Goal: Information Seeking & Learning: Check status

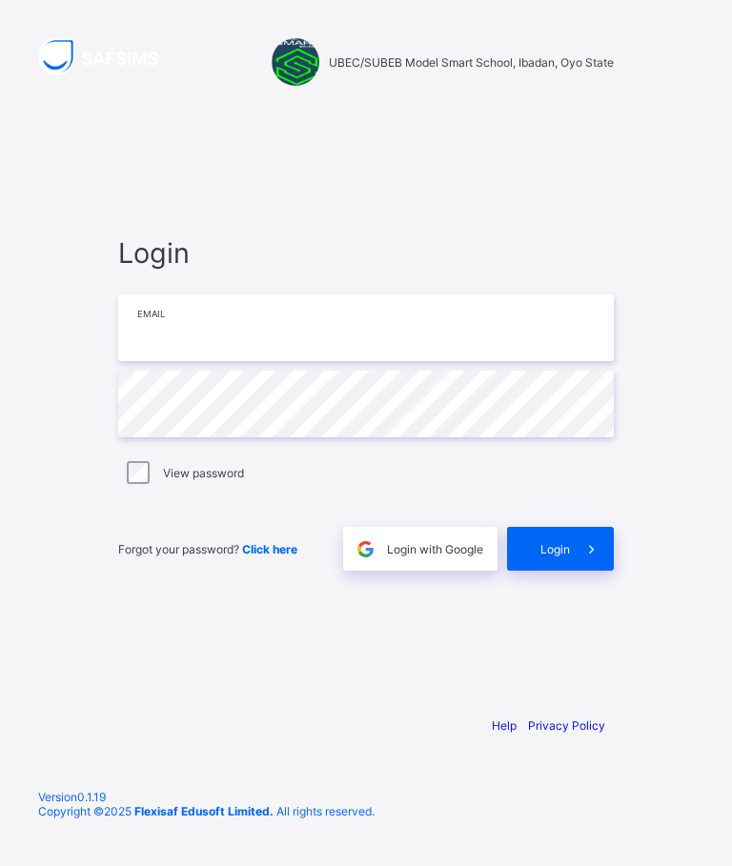
click at [448, 361] on input "email" at bounding box center [366, 327] width 496 height 67
type input "**********"
click at [565, 557] on span "Login" at bounding box center [555, 549] width 30 height 14
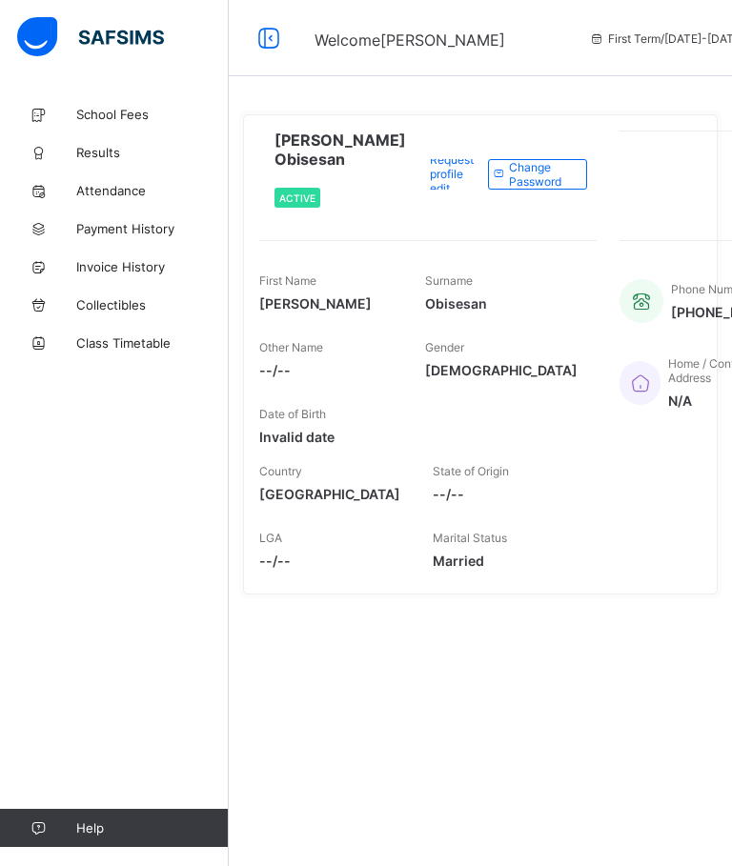
click at [270, 33] on icon at bounding box center [269, 39] width 32 height 28
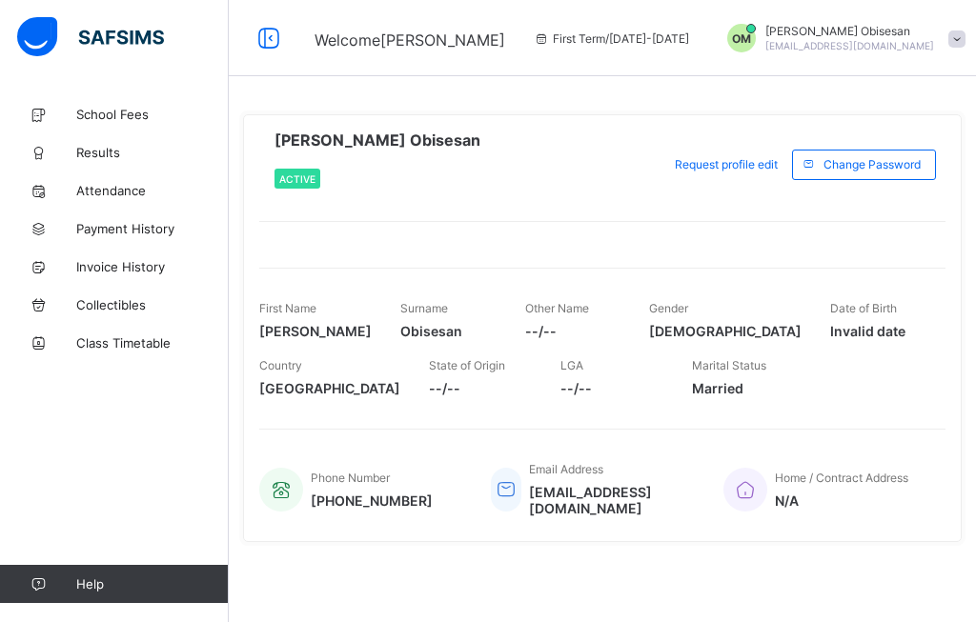
click at [82, 98] on link "School Fees" at bounding box center [114, 114] width 229 height 38
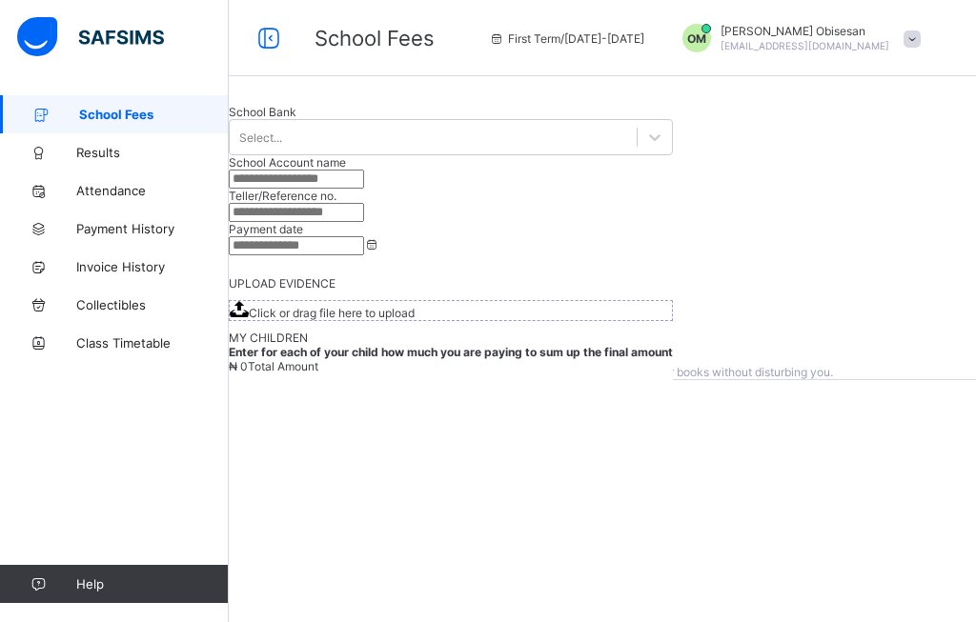
scroll to position [71, 0]
click at [85, 148] on span "Results" at bounding box center [152, 152] width 152 height 15
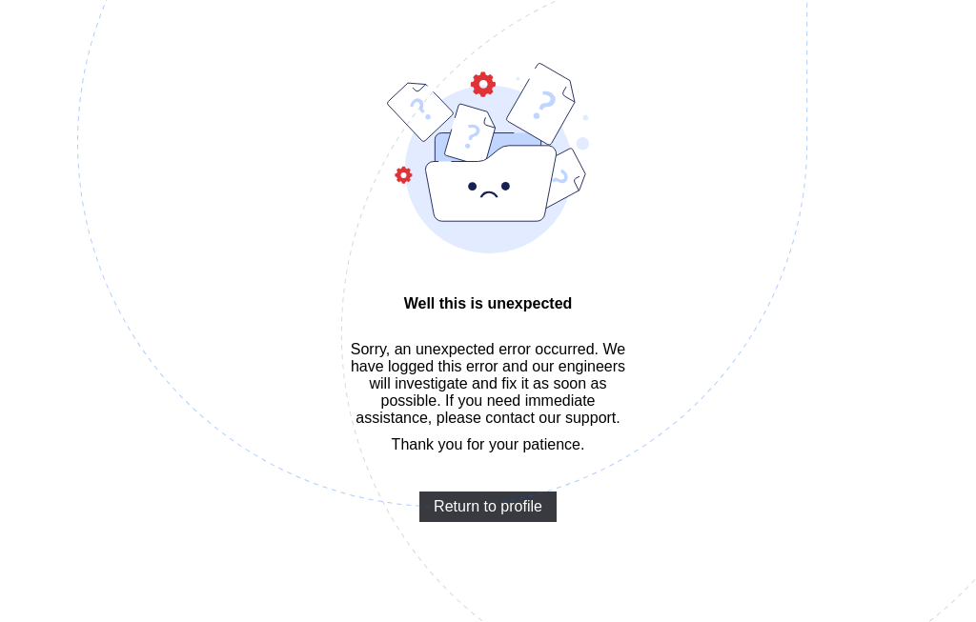
scroll to position [129, 0]
click at [462, 498] on span "Return to profile" at bounding box center [488, 506] width 109 height 17
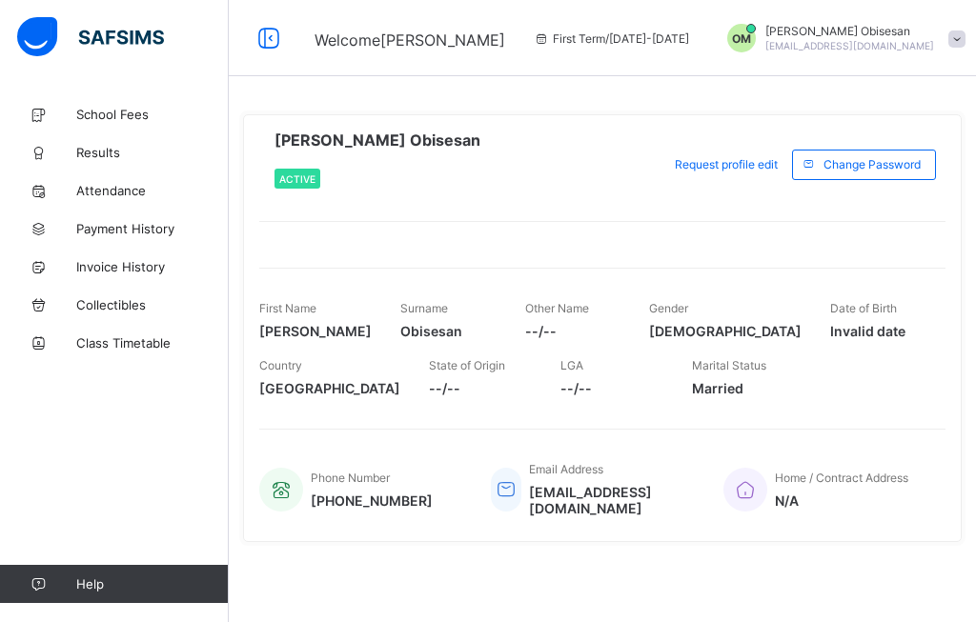
click at [112, 146] on span "Results" at bounding box center [152, 152] width 152 height 15
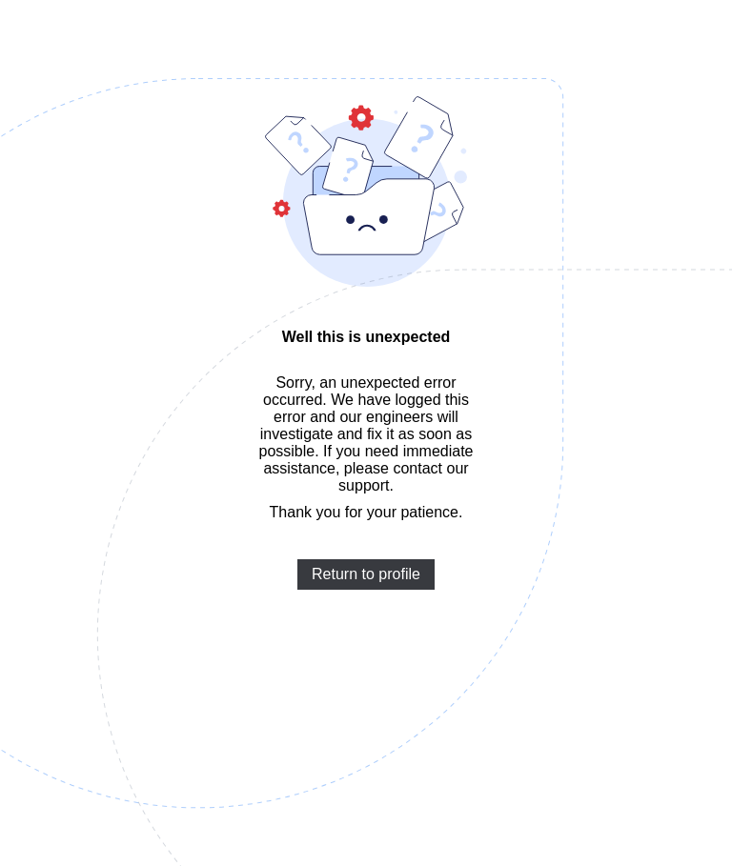
click at [397, 583] on span "Return to profile" at bounding box center [366, 574] width 109 height 17
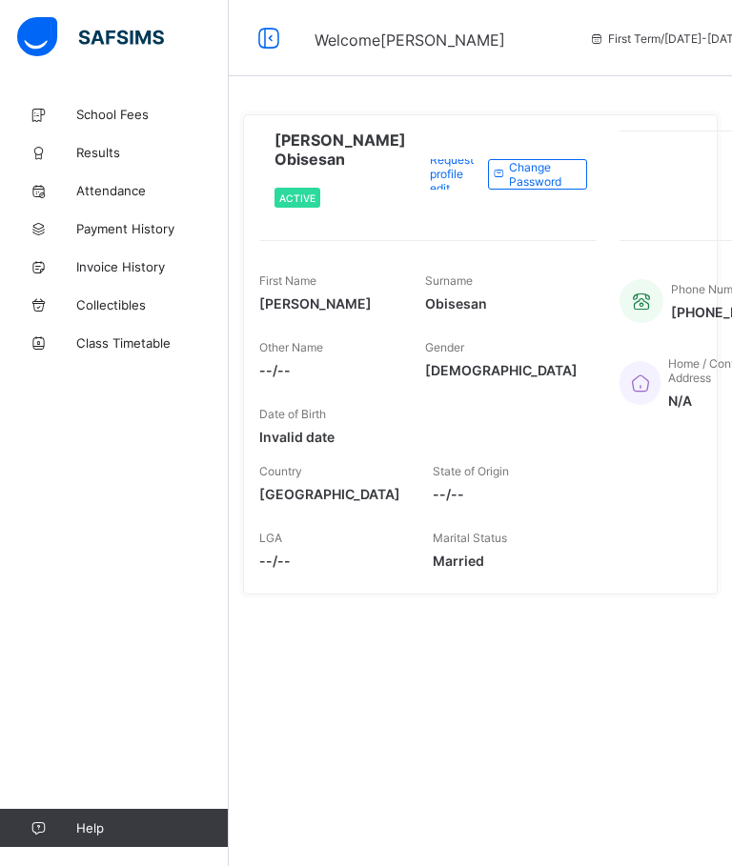
click at [106, 190] on span "Attendance" at bounding box center [152, 190] width 152 height 15
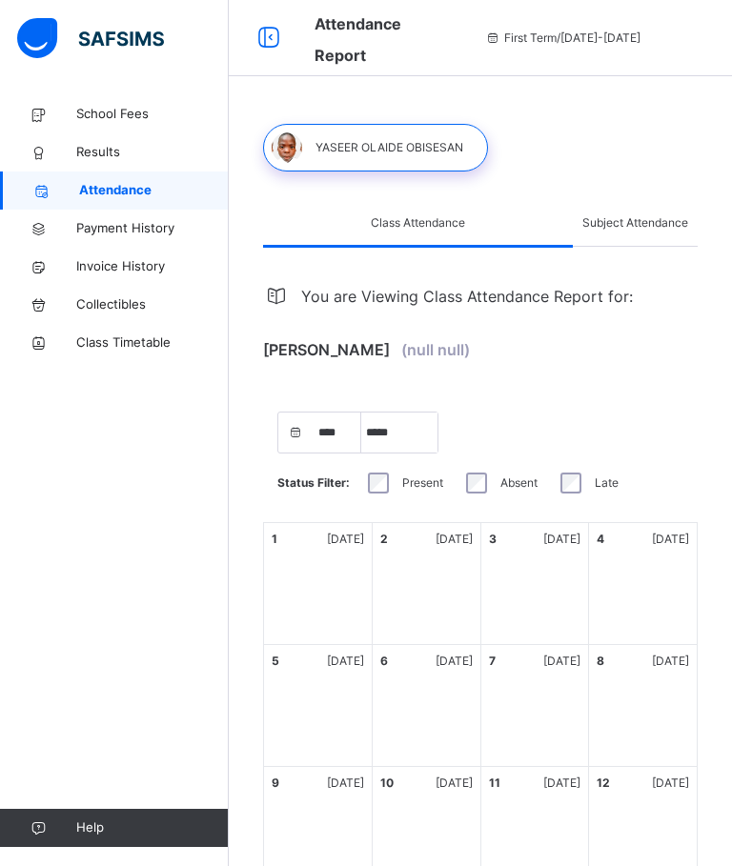
select select "****"
select select "*"
click at [91, 147] on span "Results" at bounding box center [152, 152] width 152 height 19
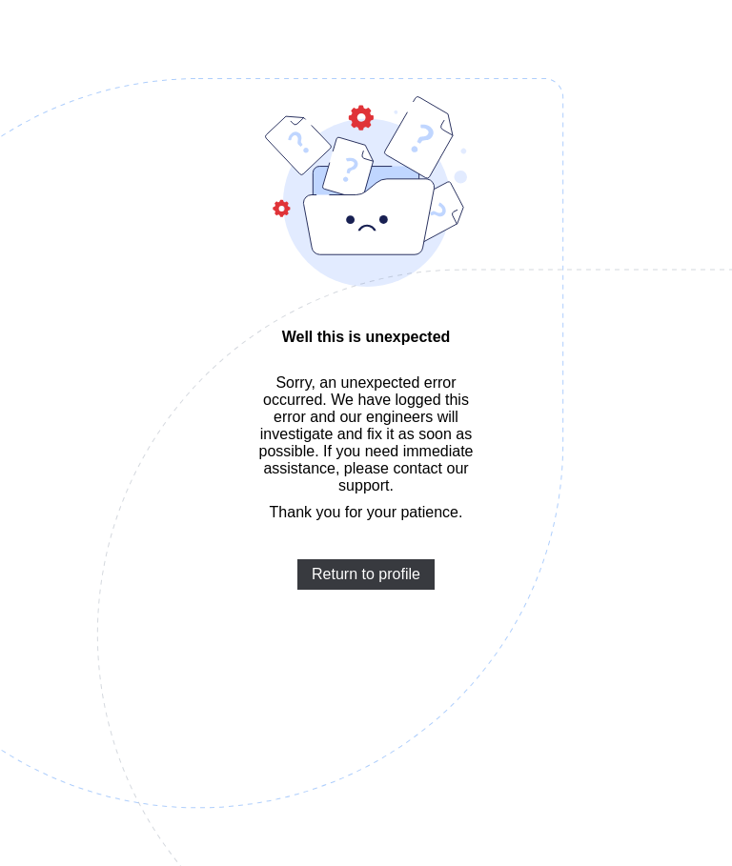
click at [411, 583] on span "Return to profile" at bounding box center [366, 574] width 109 height 17
